Goal: Navigation & Orientation: Find specific page/section

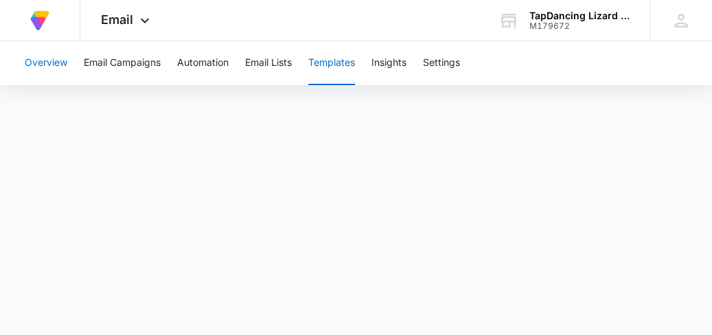
click at [35, 62] on button "Overview" at bounding box center [46, 63] width 43 height 44
click at [41, 16] on img at bounding box center [39, 20] width 25 height 25
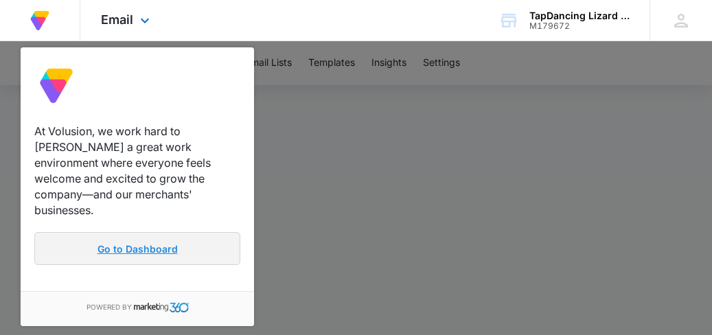
click at [207, 236] on link "Go to Dashboard" at bounding box center [137, 248] width 206 height 33
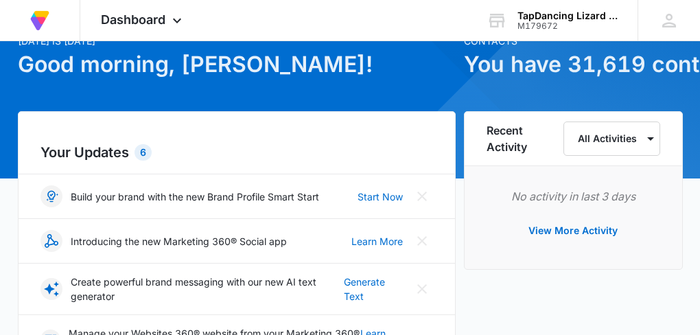
scroll to position [144, 0]
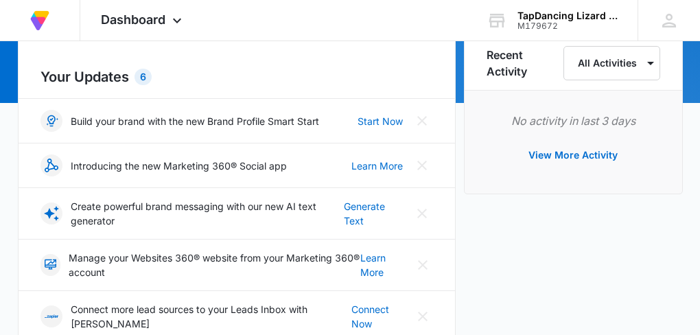
click at [145, 78] on div "6" at bounding box center [143, 77] width 17 height 16
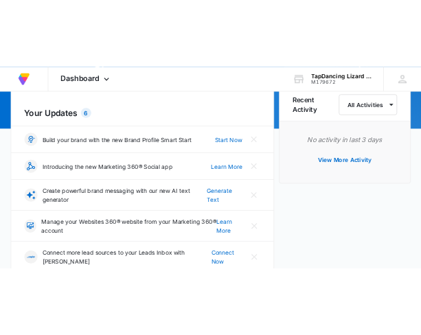
scroll to position [0, 0]
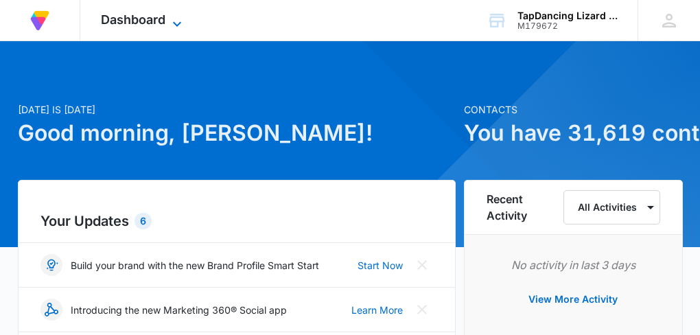
click at [178, 23] on icon at bounding box center [177, 24] width 16 height 16
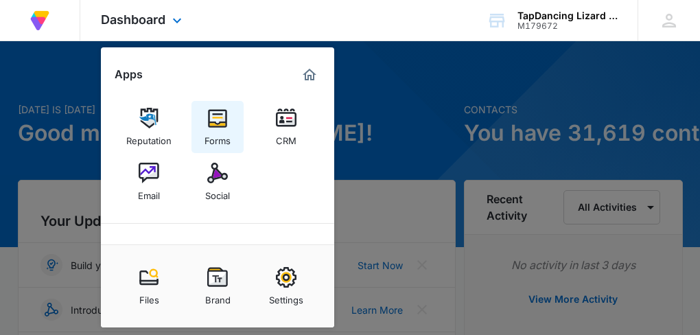
click at [221, 120] on img at bounding box center [217, 118] width 21 height 21
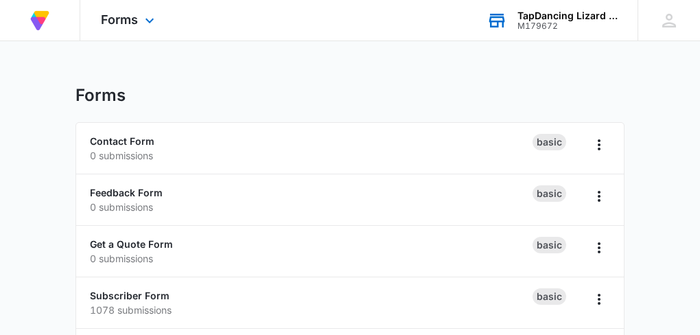
click at [573, 19] on div "TapDancing Lizard LLC" at bounding box center [567, 15] width 100 height 11
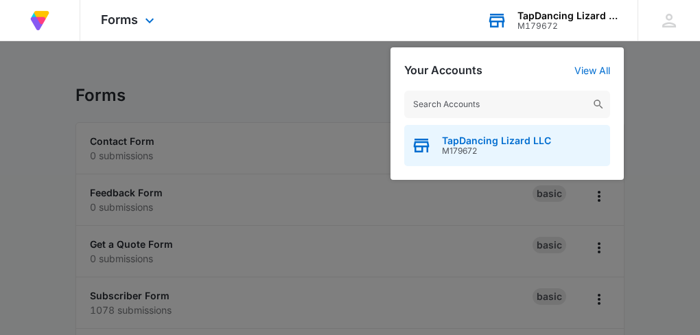
click at [546, 143] on span "TapDancing Lizard LLC" at bounding box center [496, 140] width 109 height 11
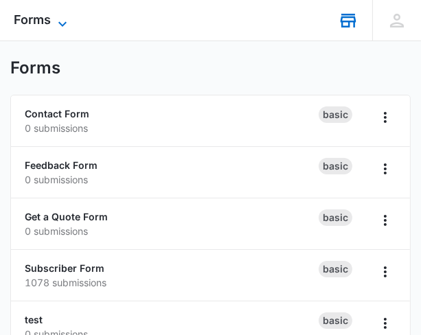
click at [59, 23] on icon at bounding box center [62, 24] width 16 height 16
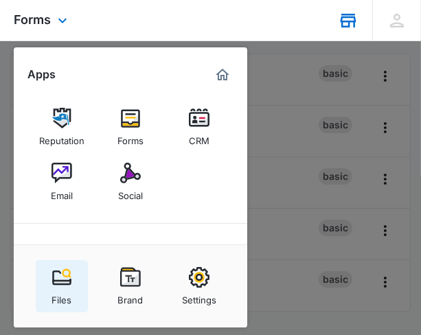
scroll to position [16, 0]
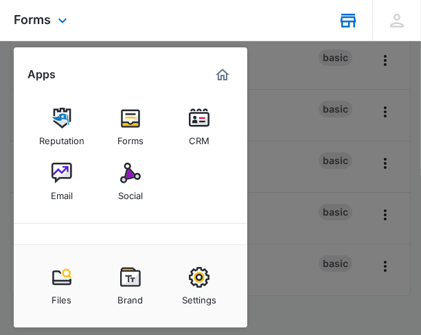
click at [119, 20] on div "At Volusion, we work hard to foster a great work environment where everyone fee…" at bounding box center [210, 20] width 421 height 41
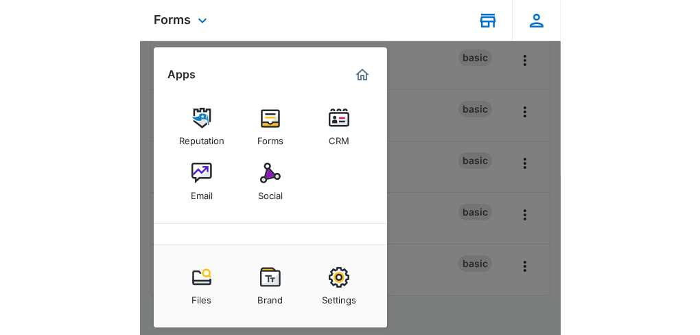
scroll to position [43, 0]
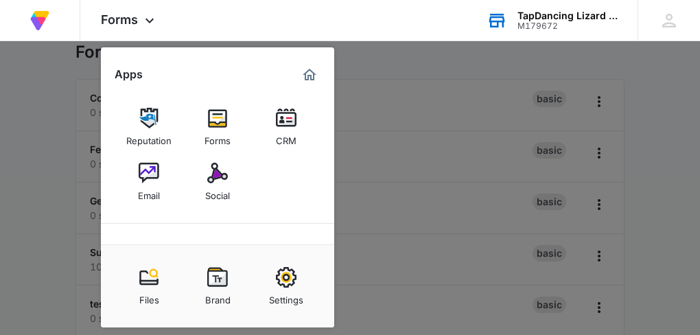
click at [449, 156] on div at bounding box center [350, 167] width 700 height 335
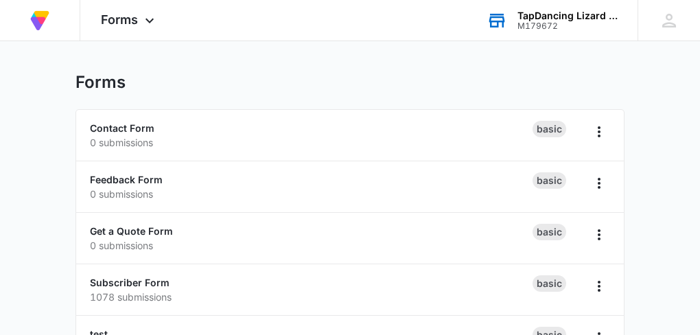
scroll to position [0, 0]
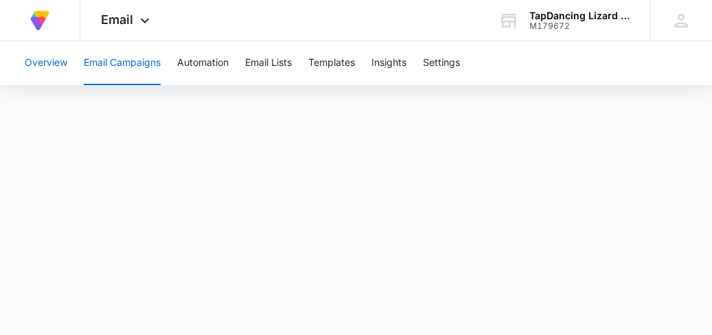
click at [50, 56] on button "Overview" at bounding box center [46, 63] width 43 height 44
click at [45, 17] on img at bounding box center [39, 20] width 25 height 25
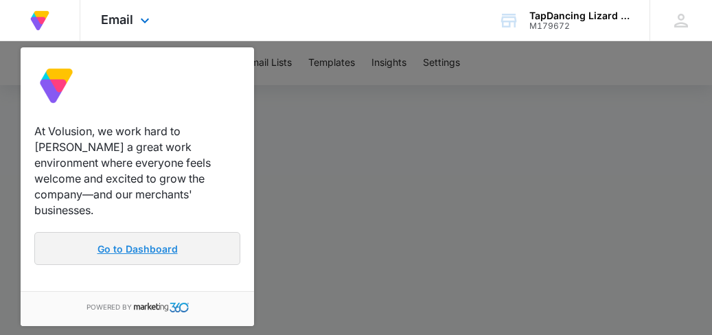
click at [142, 237] on link "Go to Dashboard" at bounding box center [137, 248] width 206 height 33
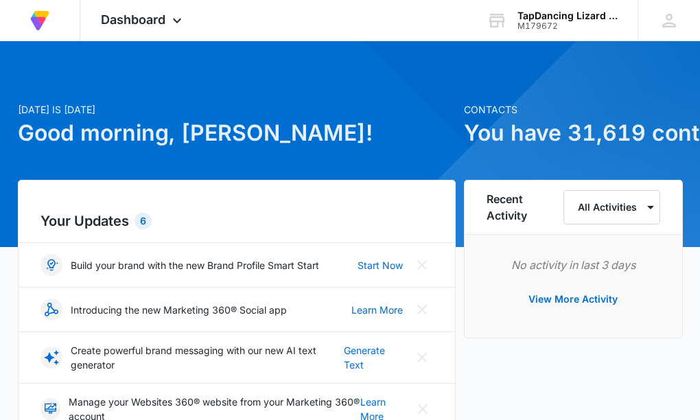
click at [434, 334] on div "Your Updates 6 Build your brand with the new Brand Profile Smart Start Start No…" at bounding box center [237, 361] width 438 height 362
